Goal: Navigation & Orientation: Find specific page/section

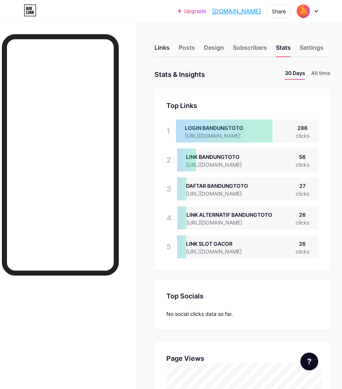
click at [161, 45] on div "Links" at bounding box center [161, 49] width 15 height 13
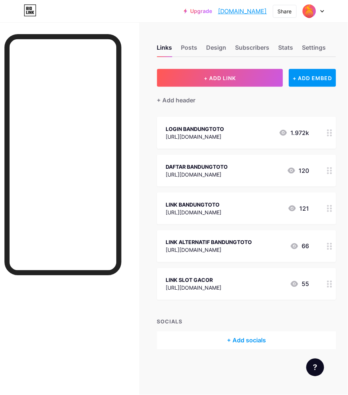
click at [341, 108] on div "Links Posts Design Subscribers Stats Settings + ADD LINK + ADD EMBED + Add head…" at bounding box center [174, 204] width 348 height 364
click at [289, 43] on div "Stats" at bounding box center [285, 49] width 15 height 13
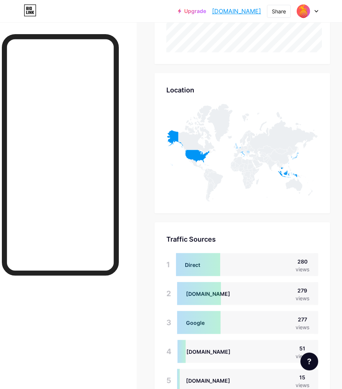
scroll to position [48, 0]
